Goal: Information Seeking & Learning: Learn about a topic

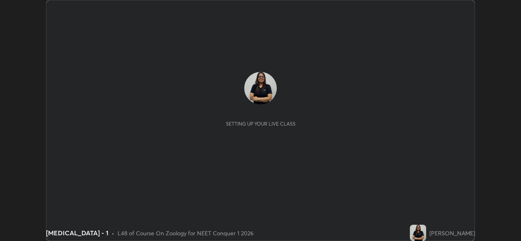
scroll to position [241, 520]
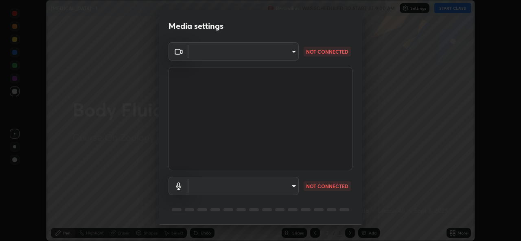
type input "a83bb134842fd6c46cae91b6313aa5efba961fee809e7364c6ef7c36ed00ea69"
type input "1096ec1564036cbcf0e9abd5aaef12808ae7e2dc0601459cd77712751889dd54"
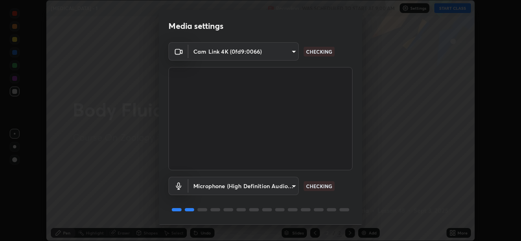
scroll to position [26, 0]
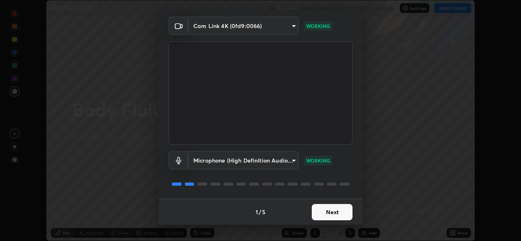
click at [333, 214] on button "Next" at bounding box center [332, 212] width 41 height 16
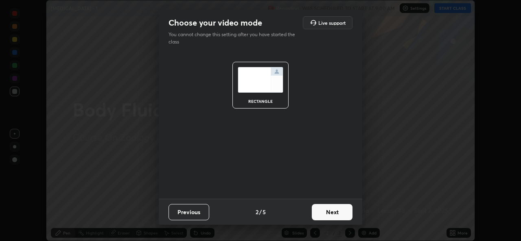
scroll to position [0, 0]
click at [337, 218] on button "Next" at bounding box center [332, 212] width 41 height 16
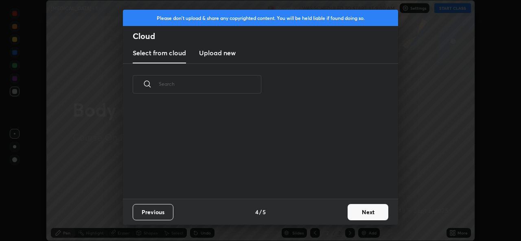
click at [353, 211] on button "Next" at bounding box center [367, 212] width 41 height 16
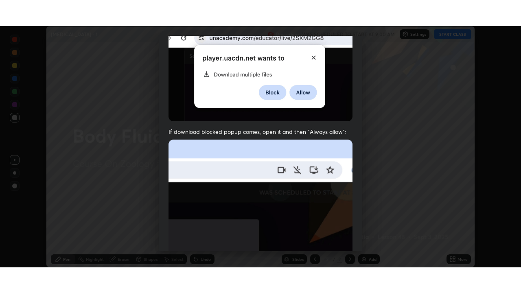
scroll to position [192, 0]
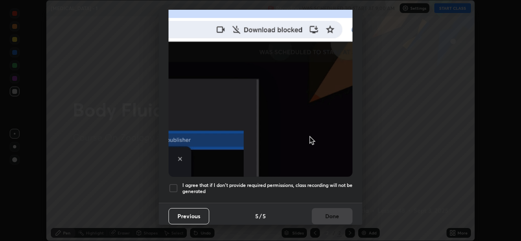
click at [171, 187] on div at bounding box center [173, 188] width 10 height 10
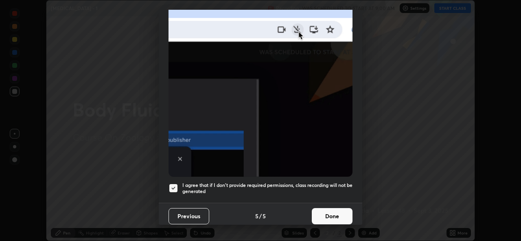
click at [325, 209] on button "Done" at bounding box center [332, 216] width 41 height 16
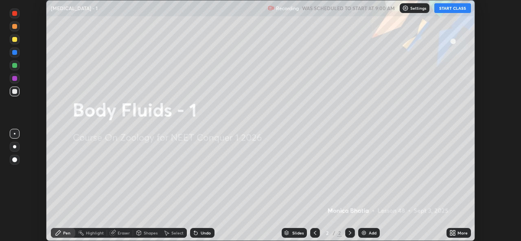
click at [464, 11] on button "START CLASS" at bounding box center [452, 8] width 37 height 10
click at [453, 231] on icon at bounding box center [454, 232] width 2 height 2
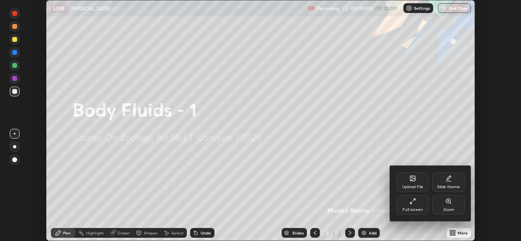
click at [413, 206] on div "Full screen" at bounding box center [412, 205] width 33 height 20
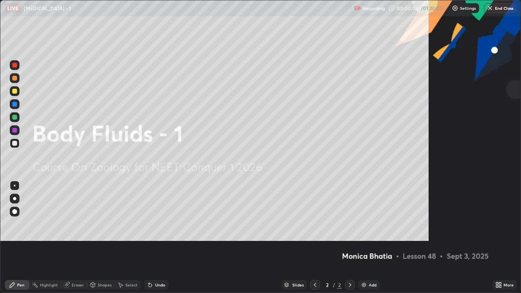
scroll to position [293, 521]
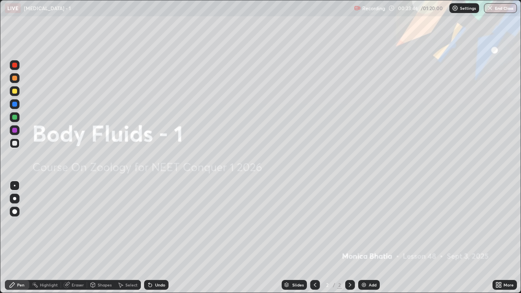
click at [374, 241] on div "Add" at bounding box center [372, 285] width 8 height 4
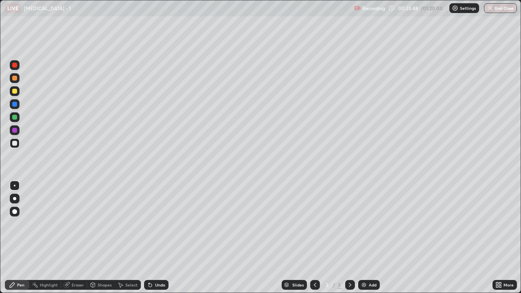
click at [15, 198] on div at bounding box center [14, 198] width 3 height 3
click at [18, 116] on div at bounding box center [15, 117] width 10 height 10
click at [17, 89] on div at bounding box center [15, 91] width 10 height 10
click at [17, 132] on div at bounding box center [14, 130] width 5 height 5
click at [368, 241] on div "Add" at bounding box center [372, 285] width 8 height 4
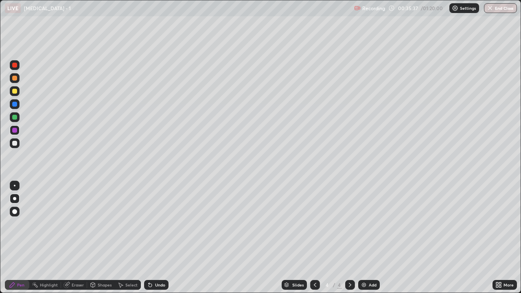
click at [15, 143] on div at bounding box center [14, 143] width 5 height 5
click at [14, 92] on div at bounding box center [14, 91] width 5 height 5
click at [15, 65] on div at bounding box center [14, 65] width 5 height 5
click at [16, 116] on div at bounding box center [14, 117] width 5 height 5
click at [15, 144] on div at bounding box center [14, 143] width 5 height 5
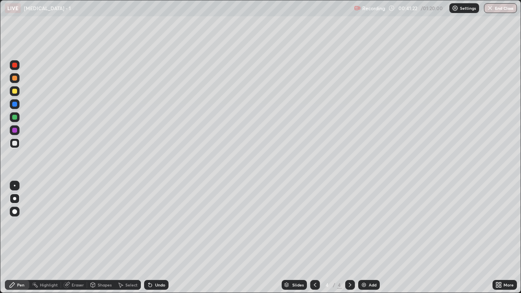
click at [373, 241] on div "Add" at bounding box center [372, 285] width 8 height 4
click at [313, 241] on icon at bounding box center [315, 284] width 7 height 7
click at [349, 241] on icon at bounding box center [350, 285] width 2 height 4
click at [313, 241] on icon at bounding box center [315, 284] width 7 height 7
click at [367, 241] on div "Add" at bounding box center [369, 285] width 22 height 10
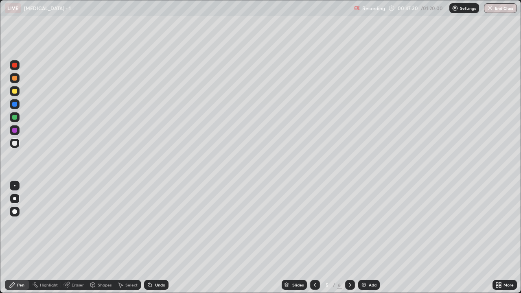
click at [13, 131] on div at bounding box center [14, 130] width 5 height 5
click at [14, 115] on div at bounding box center [14, 117] width 5 height 5
click at [314, 241] on icon at bounding box center [315, 284] width 7 height 7
click at [349, 241] on div at bounding box center [350, 285] width 10 height 16
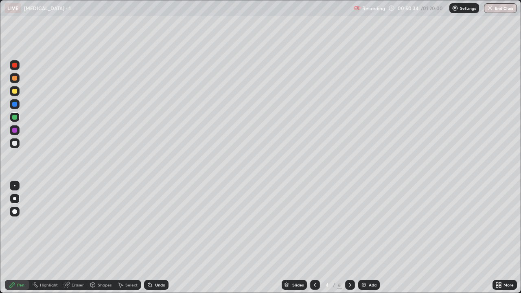
click at [349, 241] on icon at bounding box center [349, 284] width 7 height 7
click at [314, 241] on icon at bounding box center [315, 284] width 7 height 7
click at [313, 241] on icon at bounding box center [315, 284] width 7 height 7
click at [353, 241] on div at bounding box center [350, 285] width 10 height 10
click at [348, 241] on icon at bounding box center [349, 284] width 7 height 7
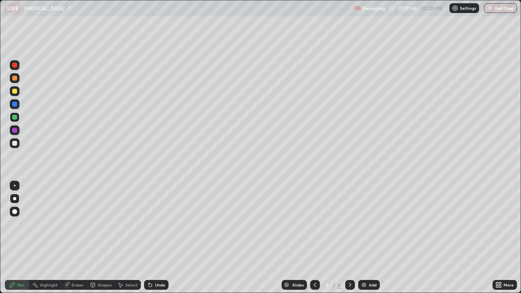
click at [315, 241] on icon at bounding box center [315, 284] width 7 height 7
click at [370, 241] on div "Add" at bounding box center [372, 285] width 8 height 4
click at [14, 145] on div at bounding box center [14, 143] width 5 height 5
click at [14, 89] on div at bounding box center [14, 91] width 5 height 5
click at [11, 142] on div at bounding box center [15, 143] width 10 height 10
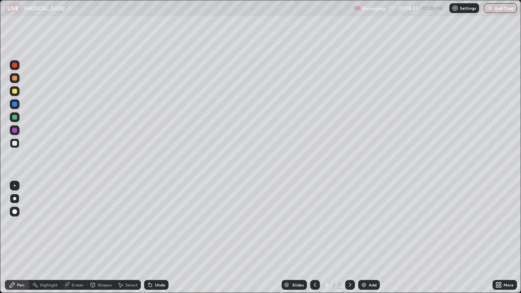
click at [11, 117] on div at bounding box center [15, 117] width 10 height 10
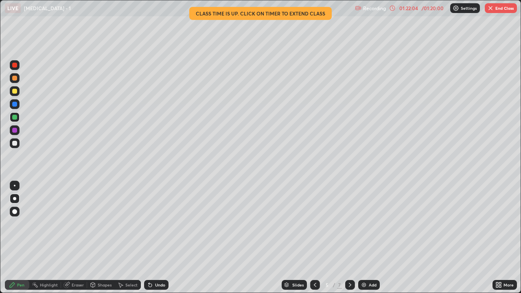
click at [376, 241] on div "Add" at bounding box center [369, 285] width 22 height 10
click at [13, 143] on div at bounding box center [14, 143] width 5 height 5
click at [504, 7] on button "End Class" at bounding box center [500, 8] width 32 height 10
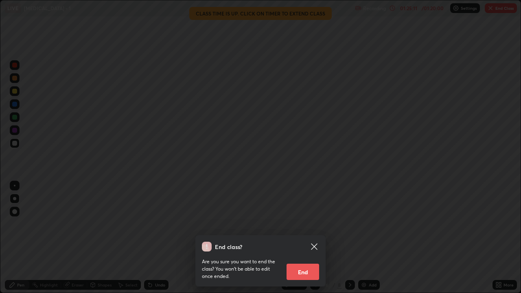
click at [304, 241] on button "End" at bounding box center [302, 272] width 33 height 16
